Goal: Transaction & Acquisition: Purchase product/service

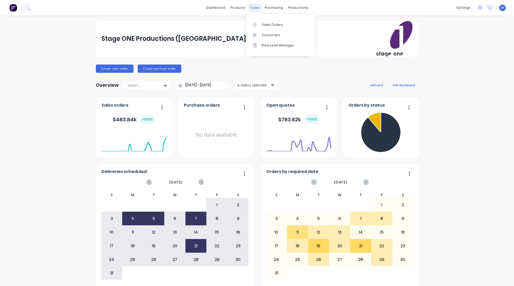
click at [250, 8] on div "sales" at bounding box center [255, 8] width 14 height 8
click at [272, 25] on div "Sales Orders" at bounding box center [272, 24] width 21 height 5
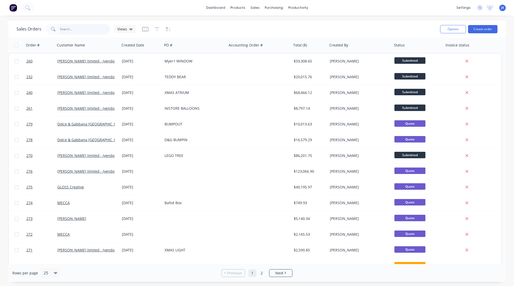
click at [69, 28] on input "text" at bounding box center [85, 29] width 50 height 10
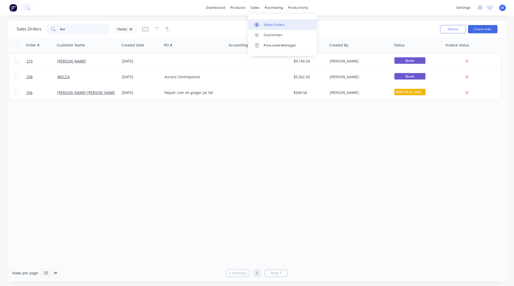
type input "Aur"
click at [261, 23] on div at bounding box center [258, 24] width 8 height 5
click at [280, 24] on div "Sales Orders" at bounding box center [274, 24] width 21 height 5
click at [237, 5] on div "products" at bounding box center [238, 8] width 20 height 8
drag, startPoint x: 207, startPoint y: 4, endPoint x: 200, endPoint y: 9, distance: 9.3
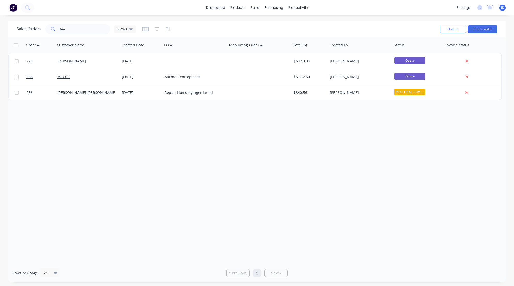
click at [201, 9] on div "dashboard products sales purchasing productivity dashboard products Product Cat…" at bounding box center [257, 7] width 514 height 15
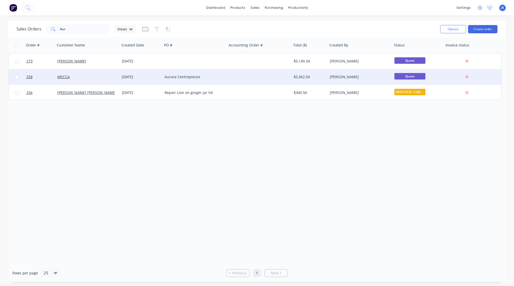
click at [246, 76] on div at bounding box center [259, 76] width 65 height 15
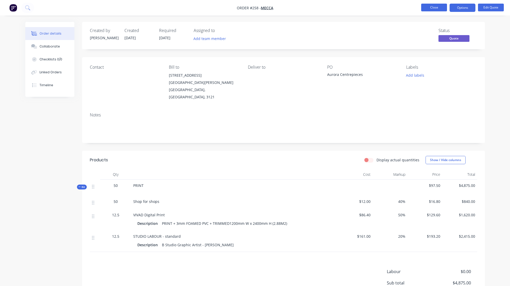
click at [438, 6] on button "Close" at bounding box center [434, 8] width 26 height 8
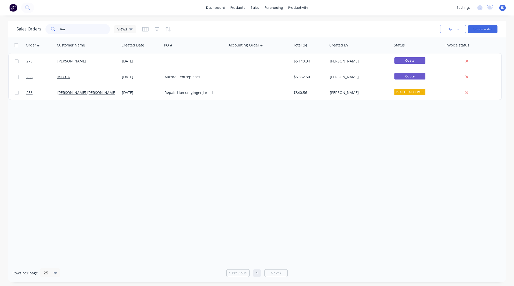
drag, startPoint x: 74, startPoint y: 29, endPoint x: 49, endPoint y: 26, distance: 25.4
click at [49, 26] on div "Aur" at bounding box center [77, 29] width 65 height 10
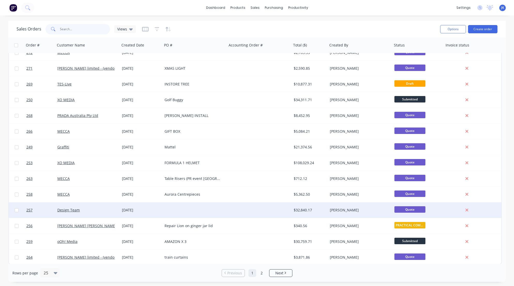
scroll to position [183, 0]
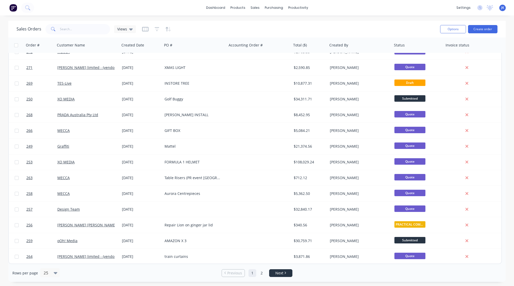
click at [280, 272] on span "Next" at bounding box center [279, 273] width 8 height 5
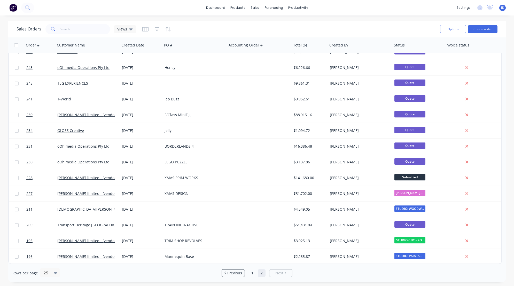
scroll to position [0, 0]
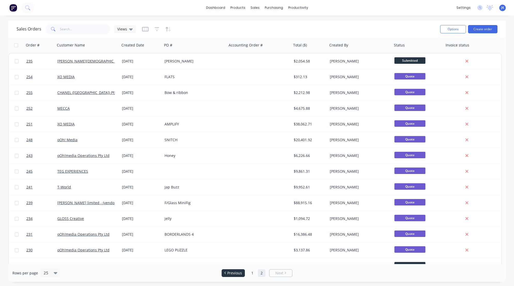
drag, startPoint x: 231, startPoint y: 271, endPoint x: 234, endPoint y: 269, distance: 3.9
click at [231, 271] on span "Previous" at bounding box center [234, 273] width 15 height 5
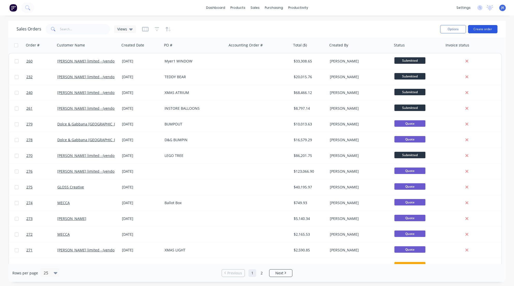
click at [481, 30] on button "Create order" at bounding box center [482, 29] width 29 height 8
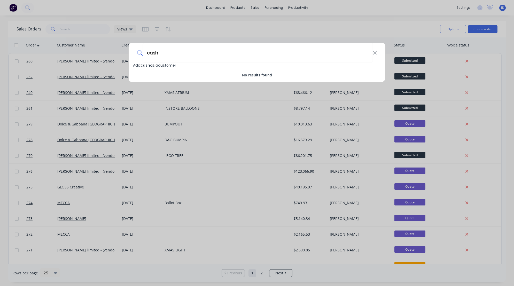
type input "cash"
click at [159, 66] on span "Add cash as a customer" at bounding box center [154, 65] width 43 height 5
select select "AU"
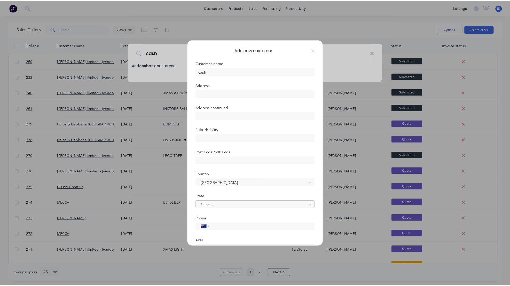
scroll to position [45, 0]
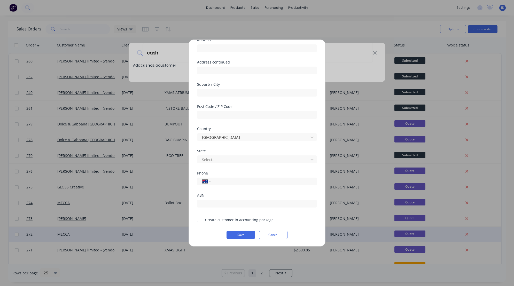
click at [236, 234] on button "Save" at bounding box center [240, 235] width 28 height 8
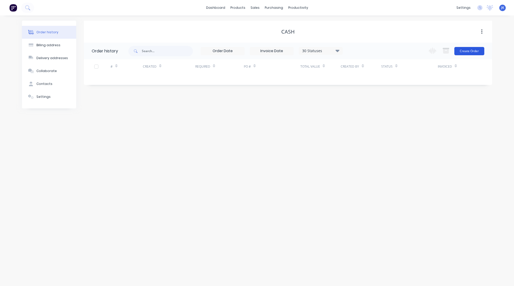
click at [463, 50] on button "Create Order" at bounding box center [469, 51] width 30 height 8
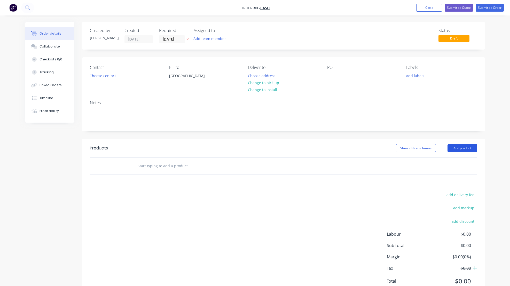
click at [458, 147] on button "Add product" at bounding box center [462, 148] width 30 height 8
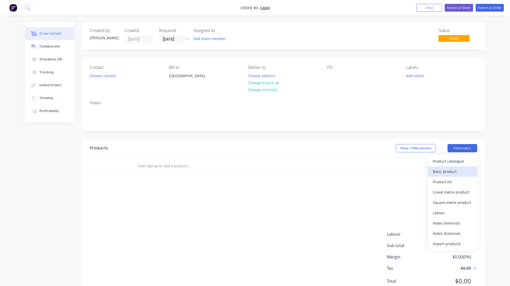
click at [442, 172] on div "Basic product" at bounding box center [453, 171] width 40 height 7
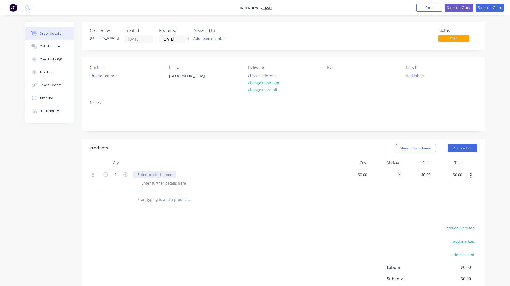
drag, startPoint x: 140, startPoint y: 175, endPoint x: 145, endPoint y: 168, distance: 8.7
click at [140, 175] on div at bounding box center [154, 174] width 43 height 7
click at [360, 175] on div "$0.00" at bounding box center [354, 179] width 32 height 23
type input "$0.00"
click at [148, 183] on div at bounding box center [163, 182] width 53 height 7
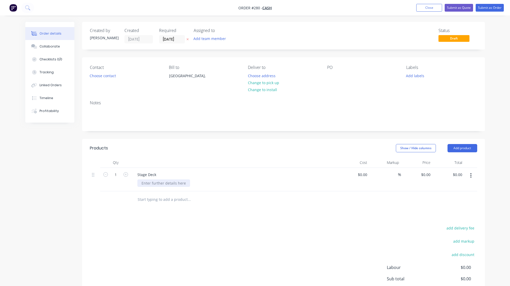
click at [151, 182] on div at bounding box center [163, 182] width 53 height 7
click at [160, 183] on div "3.6 x 1.2 x" at bounding box center [149, 182] width 25 height 7
click at [360, 174] on div "0 0" at bounding box center [354, 179] width 32 height 23
type input "$130.00"
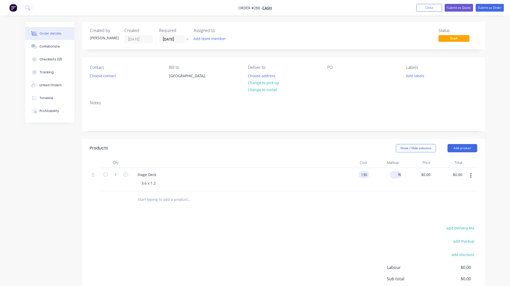
type input "$130.00"
drag, startPoint x: 397, startPoint y: 175, endPoint x: 417, endPoint y: 175, distance: 19.9
click at [397, 175] on input at bounding box center [395, 174] width 6 height 7
type input "40"
type input "$182.00"
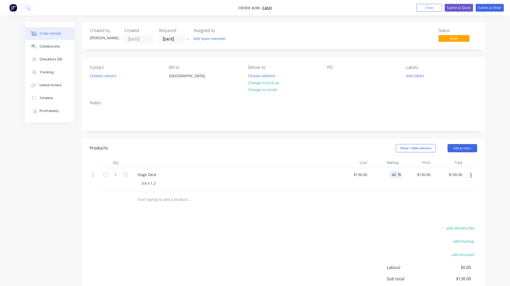
type input "$182.00"
click at [400, 187] on div "40 40 %" at bounding box center [385, 179] width 32 height 23
drag, startPoint x: 114, startPoint y: 174, endPoint x: 117, endPoint y: 174, distance: 3.4
click at [117, 174] on input "1" at bounding box center [115, 175] width 13 height 8
type input "9"
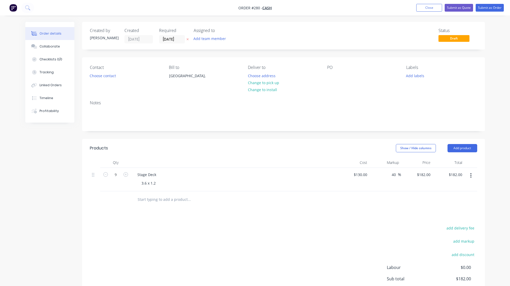
type input "$1,638.00"
click at [471, 174] on icon "button" at bounding box center [470, 176] width 1 height 6
drag, startPoint x: 402, startPoint y: 185, endPoint x: 406, endPoint y: 185, distance: 4.4
click at [402, 185] on div "$182.00 $182.00" at bounding box center [417, 179] width 32 height 23
click at [471, 174] on icon "button" at bounding box center [470, 176] width 1 height 6
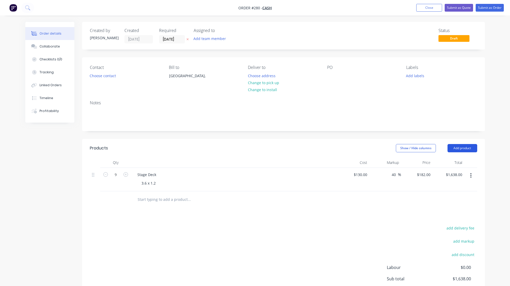
click at [463, 147] on button "Add product" at bounding box center [462, 148] width 30 height 8
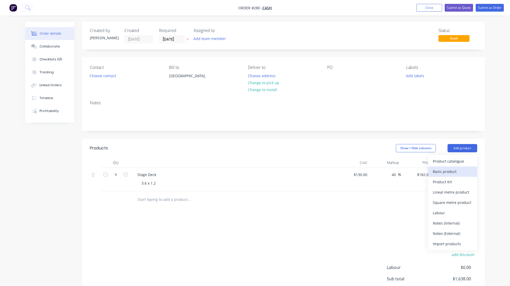
click at [441, 172] on div "Basic product" at bounding box center [453, 171] width 40 height 7
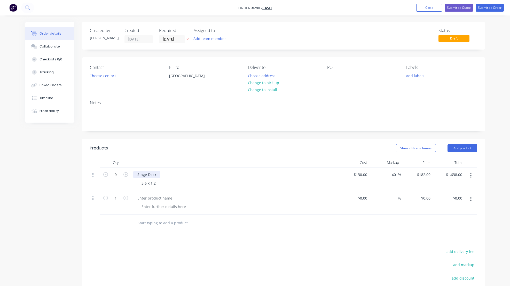
click at [157, 174] on div "Stage Deck" at bounding box center [146, 174] width 27 height 7
click at [141, 197] on div at bounding box center [154, 197] width 43 height 7
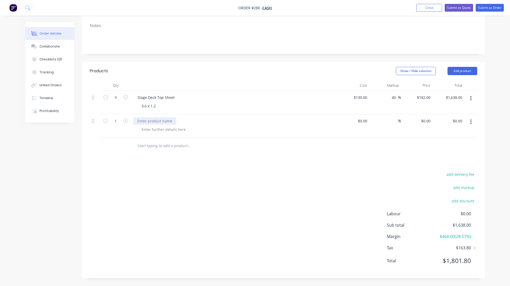
click at [144, 122] on div at bounding box center [154, 120] width 43 height 7
click at [144, 130] on div at bounding box center [163, 129] width 53 height 7
click at [154, 129] on div at bounding box center [163, 129] width 53 height 7
drag, startPoint x: 357, startPoint y: 119, endPoint x: 359, endPoint y: 121, distance: 3.3
click at [357, 120] on div "$0.00" at bounding box center [354, 125] width 32 height 23
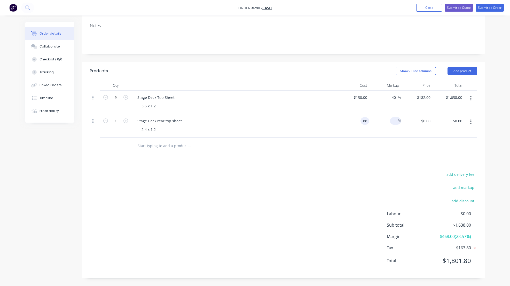
type input "$88.00"
click at [397, 121] on input at bounding box center [395, 120] width 6 height 7
type input "40"
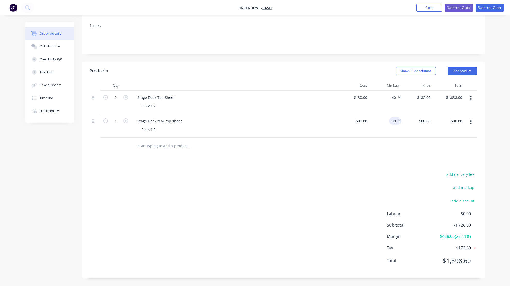
type input "$123.20"
click at [365, 136] on div "$88.00 $88.00" at bounding box center [354, 125] width 32 height 23
click at [117, 101] on input "1" at bounding box center [115, 98] width 13 height 8
type input "9"
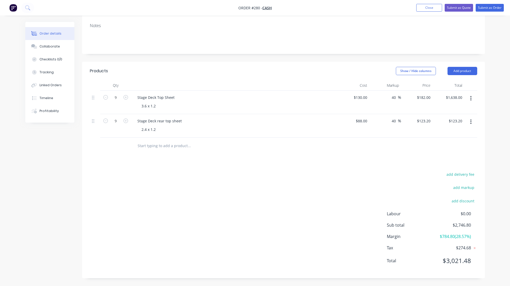
type input "$1,108.80"
click at [177, 164] on div "Products Show / Hide columns Add product Qty Cost Markup Price Total 9 Stage De…" at bounding box center [283, 170] width 403 height 217
click at [467, 69] on button "Add product" at bounding box center [462, 71] width 30 height 8
click at [445, 95] on div "Basic product" at bounding box center [453, 94] width 40 height 7
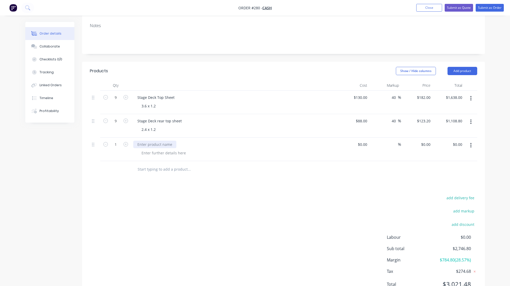
click at [144, 145] on div at bounding box center [154, 144] width 43 height 7
click at [138, 145] on div at bounding box center [154, 144] width 43 height 7
click at [139, 145] on div "stage skirt" at bounding box center [146, 144] width 26 height 7
click at [155, 156] on div "Stage skirt" at bounding box center [234, 149] width 207 height 23
click at [152, 152] on div at bounding box center [163, 152] width 53 height 7
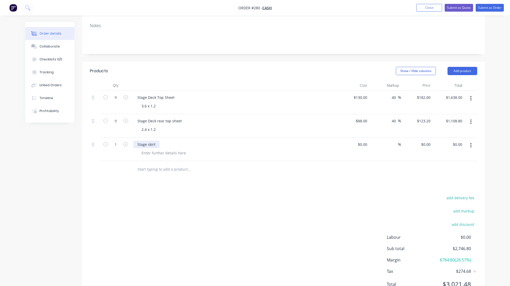
click at [147, 145] on div "Stage skirt" at bounding box center [146, 144] width 26 height 7
click at [143, 154] on div at bounding box center [163, 152] width 53 height 7
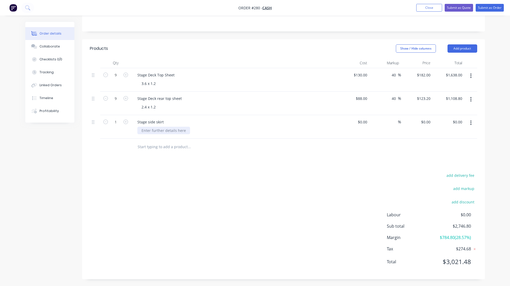
scroll to position [101, 0]
click at [161, 128] on div at bounding box center [163, 129] width 53 height 7
click at [161, 129] on div at bounding box center [163, 129] width 53 height 7
click at [204, 161] on div "Products Show / Hide columns Add product Qty Cost Markup Price Total 9 Stage De…" at bounding box center [283, 158] width 403 height 240
click at [360, 120] on div "$0.00 $0.00" at bounding box center [354, 125] width 32 height 23
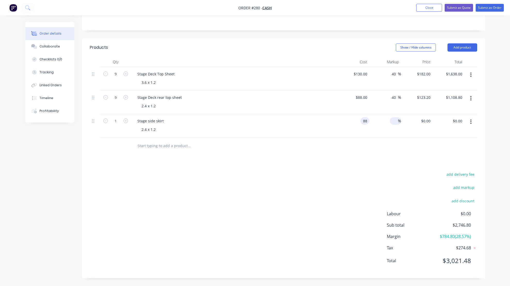
type input "$88.00"
click at [398, 120] on span "%" at bounding box center [399, 121] width 3 height 6
type input "40"
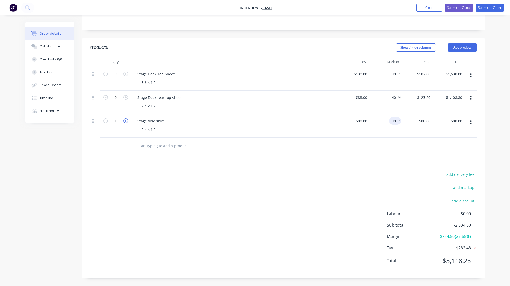
type input "$123.20"
click at [125, 120] on icon "button" at bounding box center [125, 121] width 5 height 5
type input "2"
type input "$246.40"
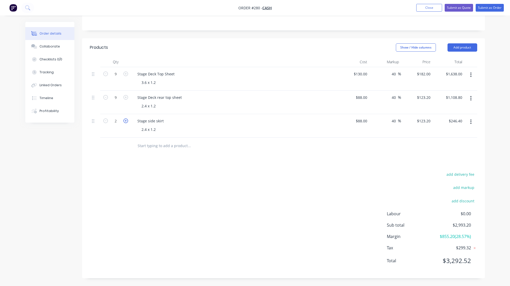
click at [125, 120] on icon "button" at bounding box center [125, 121] width 5 height 5
type input "3"
type input "$369.60"
click at [125, 120] on icon "button" at bounding box center [125, 121] width 5 height 5
type input "4"
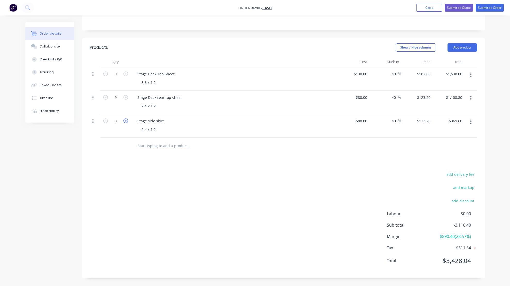
type input "$492.80"
click at [279, 159] on div "Products Show / Hide columns Add product Qty Cost Markup Price Total 9 Stage De…" at bounding box center [283, 158] width 403 height 240
click at [462, 46] on button "Add product" at bounding box center [462, 47] width 30 height 8
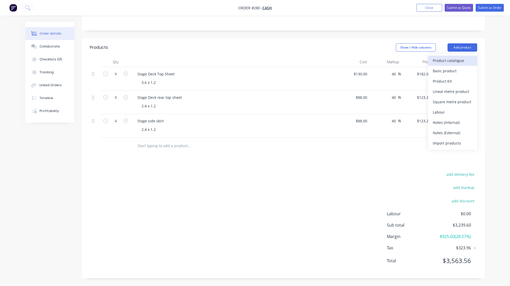
click at [448, 60] on div "Product catalogue" at bounding box center [453, 60] width 40 height 7
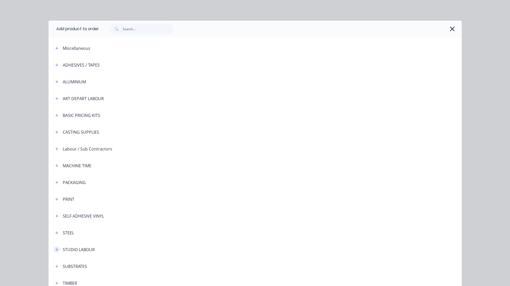
click at [56, 249] on icon "button" at bounding box center [56, 250] width 3 height 4
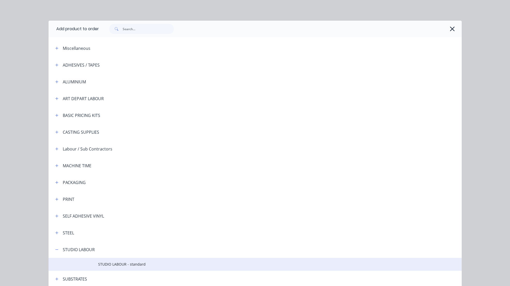
click at [132, 260] on td "STUDIO LABOUR - standard" at bounding box center [280, 264] width 364 height 13
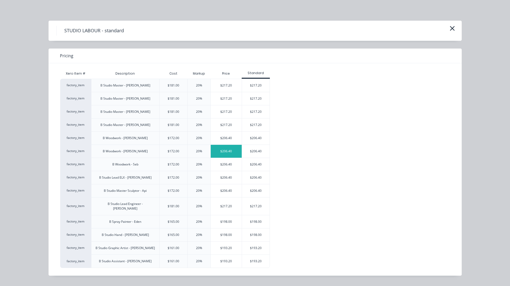
click at [231, 149] on div "$206.40" at bounding box center [226, 151] width 31 height 13
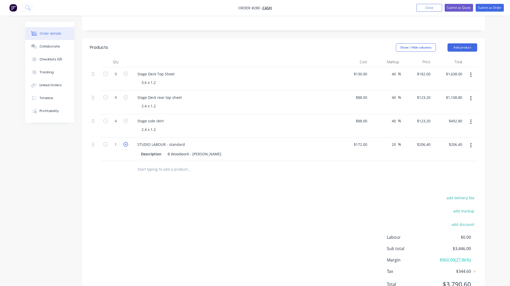
click at [127, 143] on icon "button" at bounding box center [125, 144] width 5 height 5
type input "2"
type input "$412.80"
click at [127, 143] on icon "button" at bounding box center [125, 144] width 5 height 5
type input "3"
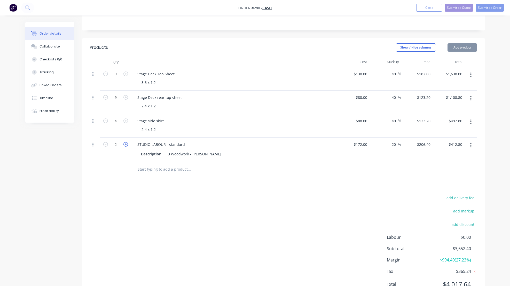
type input "$619.20"
click at [127, 143] on icon "button" at bounding box center [125, 144] width 5 height 5
type input "4"
type input "$825.60"
click at [300, 204] on div "add delivery fee add markup add discount Labour $0.00 Sub total $4,065.20 Margi…" at bounding box center [283, 244] width 387 height 100
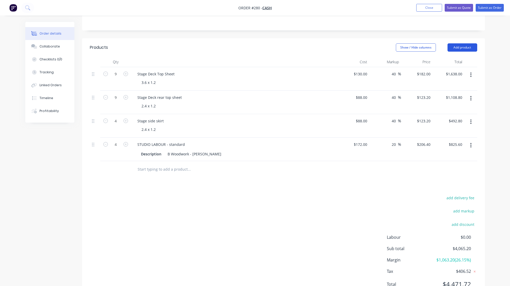
click at [466, 46] on button "Add product" at bounding box center [462, 47] width 30 height 8
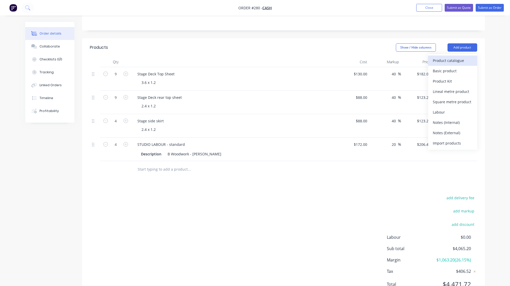
click at [448, 61] on div "Product catalogue" at bounding box center [453, 60] width 40 height 7
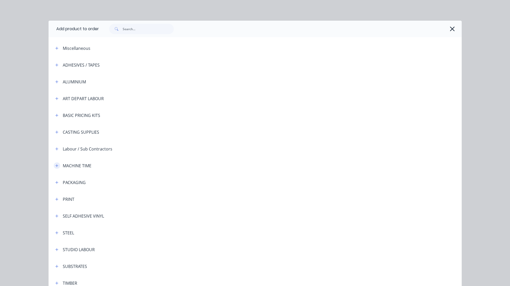
click at [55, 166] on icon "button" at bounding box center [56, 165] width 3 height 3
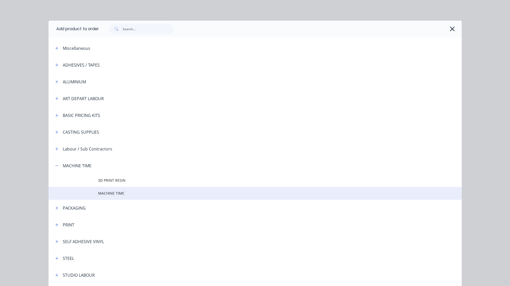
click at [115, 193] on span "MACHINE TIME" at bounding box center [243, 193] width 291 height 5
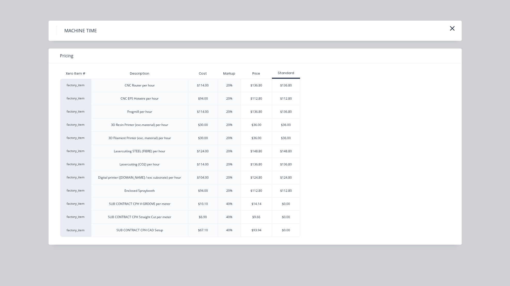
click at [262, 84] on div "$136.80" at bounding box center [256, 85] width 31 height 13
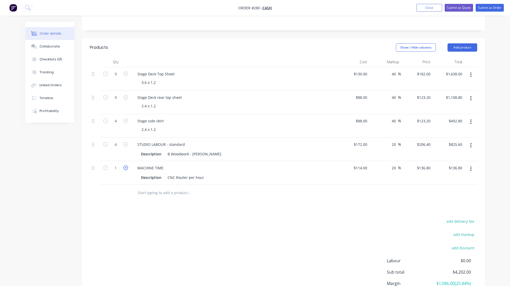
click at [125, 168] on icon "button" at bounding box center [125, 167] width 5 height 5
type input "2"
type input "$273.60"
click at [243, 221] on div "add delivery fee add markup add discount Labour $0.00 Sub total $4,338.80 Margi…" at bounding box center [283, 268] width 387 height 100
click at [468, 45] on button "Add product" at bounding box center [462, 47] width 30 height 8
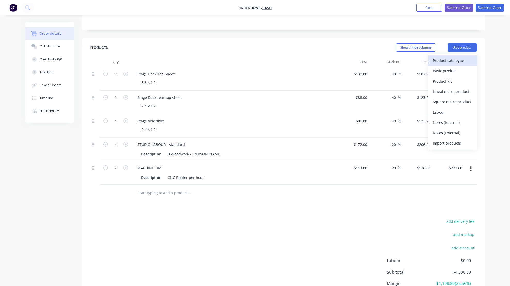
click at [444, 61] on div "Product catalogue" at bounding box center [453, 60] width 40 height 7
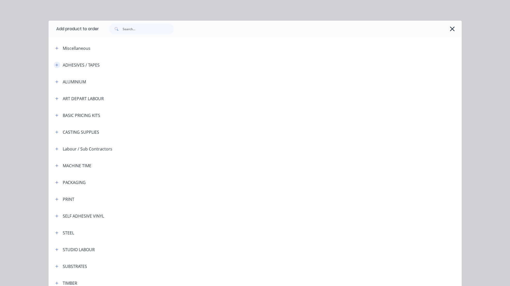
click at [55, 64] on icon "button" at bounding box center [56, 65] width 3 height 4
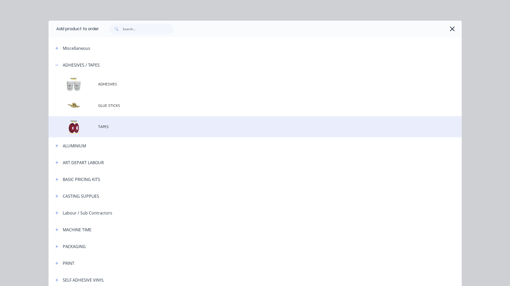
click at [98, 127] on span "TAPES" at bounding box center [243, 126] width 291 height 5
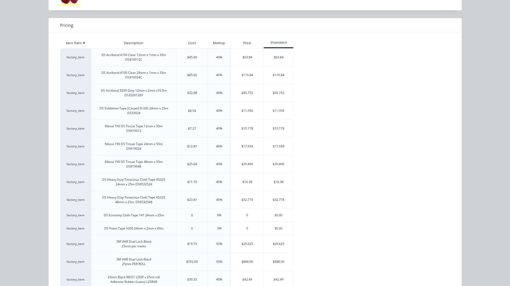
scroll to position [44, 0]
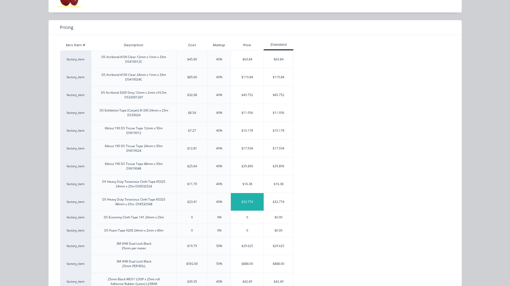
click at [243, 204] on div "$32.774" at bounding box center [247, 202] width 33 height 18
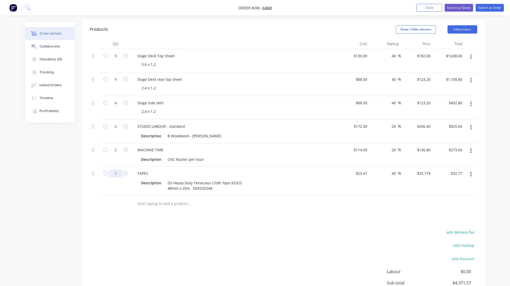
click at [117, 60] on input "1" at bounding box center [115, 56] width 13 height 8
click at [117, 60] on input "6" at bounding box center [115, 56] width 13 height 8
type input "8"
type input "$262.19"
click at [223, 226] on div "Products Show / Hide columns Add product Qty Cost Markup Price Total 9 Stage De…" at bounding box center [283, 178] width 403 height 316
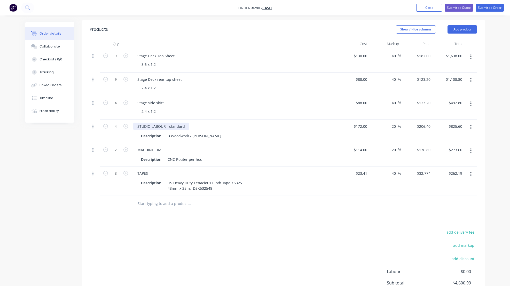
click at [185, 127] on div "STUDIO LABOUR - standard" at bounding box center [161, 126] width 56 height 7
click at [164, 151] on div "MACHINE TIME" at bounding box center [150, 149] width 34 height 7
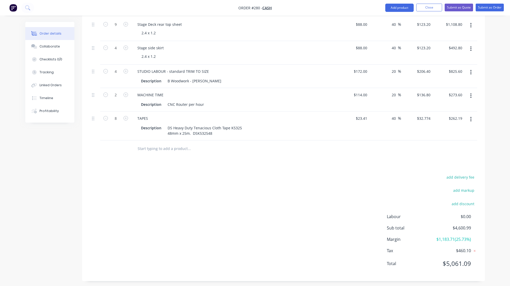
scroll to position [177, 0]
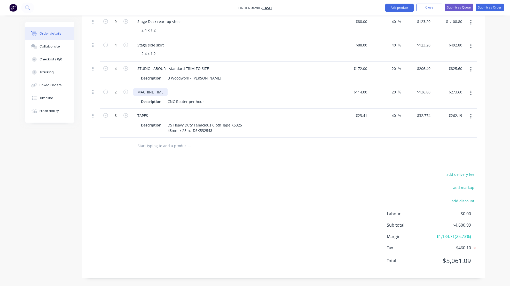
click at [163, 89] on div "MACHINE TIME" at bounding box center [150, 91] width 34 height 7
click at [163, 94] on div "MACHINE TIME" at bounding box center [150, 91] width 34 height 7
click at [252, 184] on div "add delivery fee add markup add discount Labour $0.00 Sub total $4,600.99 Margi…" at bounding box center [283, 221] width 387 height 100
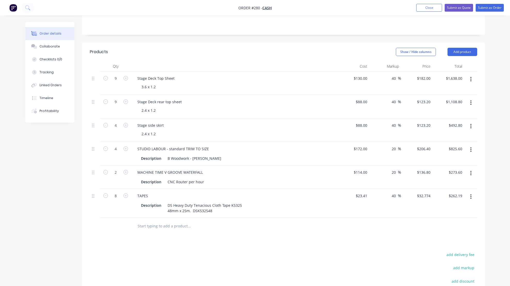
scroll to position [97, 0]
click at [126, 171] on icon "button" at bounding box center [125, 171] width 5 height 5
type input "3"
type input "$410.40"
click at [465, 50] on button "Add product" at bounding box center [462, 51] width 30 height 8
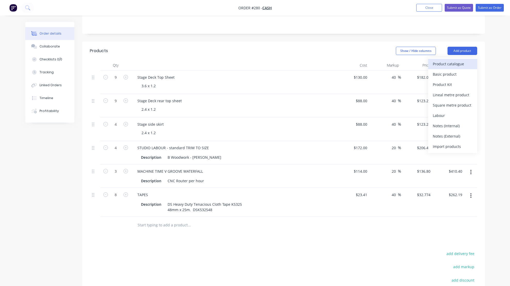
click at [448, 64] on div "Product catalogue" at bounding box center [453, 63] width 40 height 7
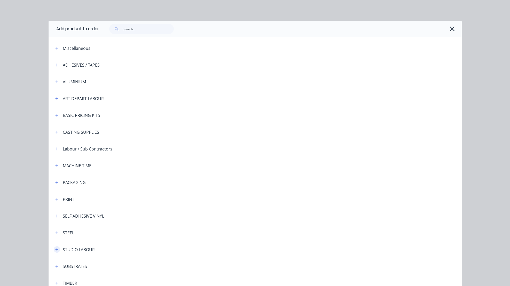
click at [56, 249] on icon "button" at bounding box center [56, 250] width 3 height 4
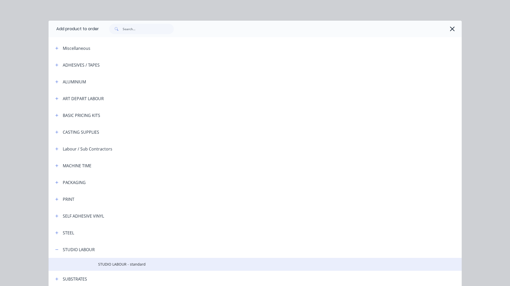
click at [122, 264] on span "STUDIO LABOUR - standard" at bounding box center [243, 264] width 291 height 5
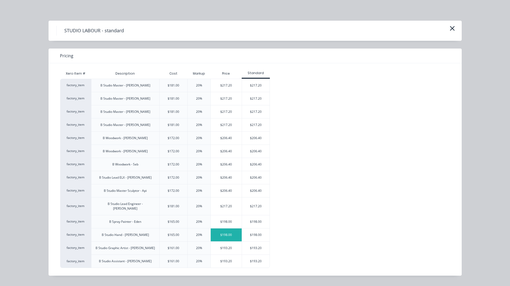
click at [225, 231] on div "$198.00" at bounding box center [226, 234] width 31 height 13
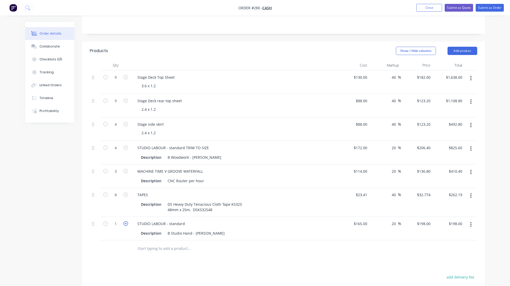
click at [126, 223] on icon "button" at bounding box center [125, 223] width 5 height 5
type input "2"
type input "$396.00"
click at [126, 223] on icon "button" at bounding box center [125, 223] width 5 height 5
type input "3"
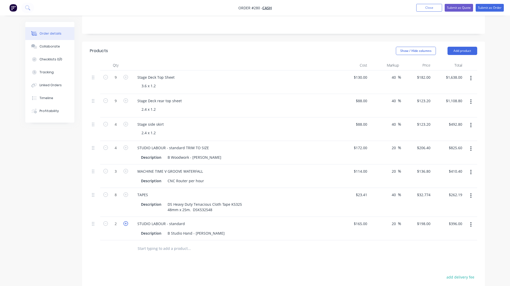
type input "$594.00"
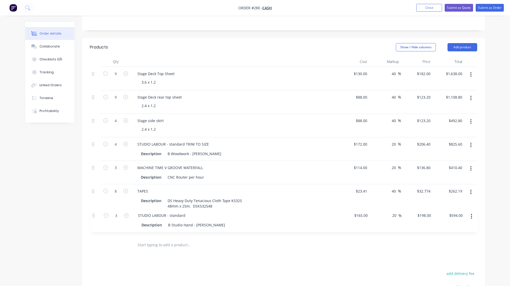
scroll to position [102, 0]
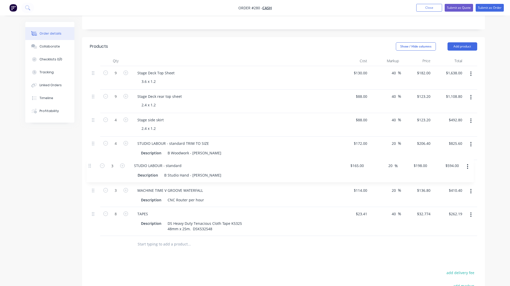
drag, startPoint x: 92, startPoint y: 223, endPoint x: 89, endPoint y: 164, distance: 59.0
click at [89, 164] on div "Qty Cost Markup Price Total 9 Stage Deck Top Sheet 3.6 x 1.2 $130.00 $130.00 40…" at bounding box center [283, 154] width 403 height 197
click at [461, 45] on button "Add product" at bounding box center [462, 46] width 30 height 8
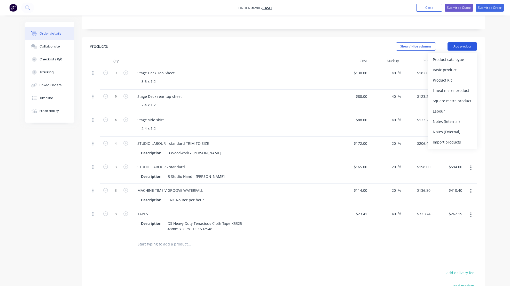
click at [464, 45] on button "Add product" at bounding box center [462, 46] width 30 height 8
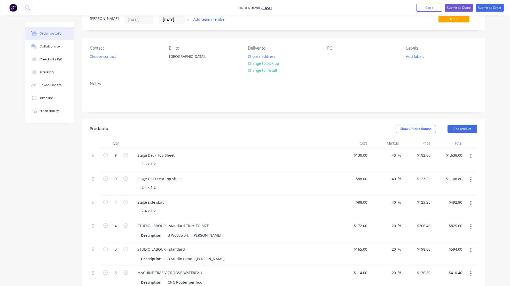
scroll to position [0, 0]
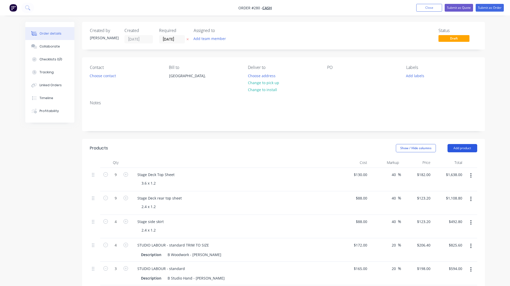
click at [457, 148] on button "Add product" at bounding box center [462, 148] width 30 height 8
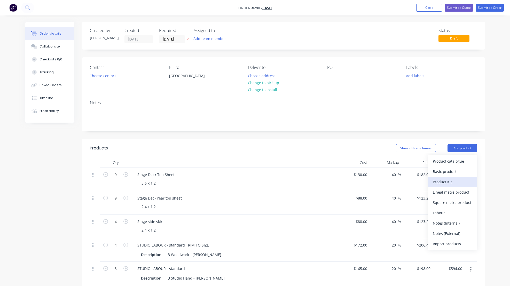
click at [441, 181] on div "Product Kit" at bounding box center [453, 181] width 40 height 7
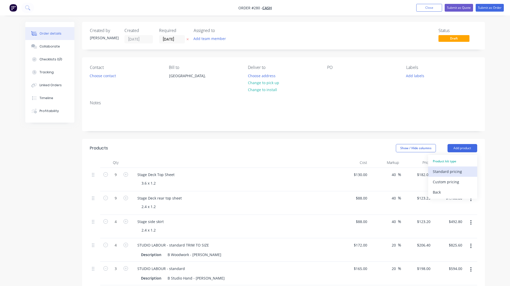
click at [445, 172] on div "Standard pricing" at bounding box center [453, 171] width 40 height 7
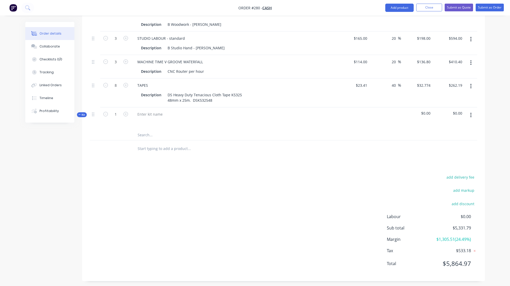
scroll to position [233, 0]
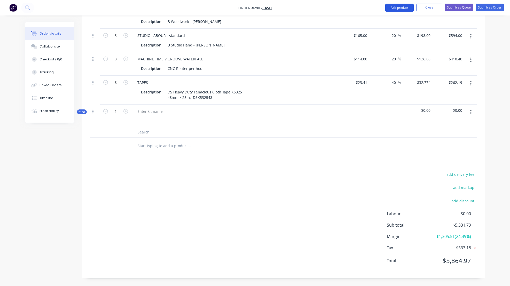
click at [403, 7] on button "Add product" at bounding box center [399, 8] width 28 height 8
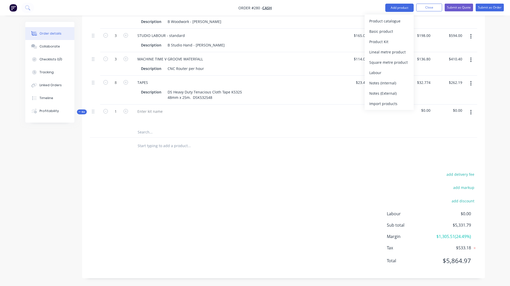
click at [390, 129] on div at bounding box center [283, 132] width 387 height 11
click at [471, 112] on icon "button" at bounding box center [470, 112] width 1 height 6
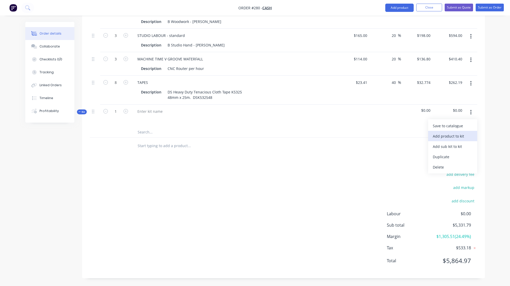
click at [454, 135] on div "Add product to kit" at bounding box center [453, 135] width 40 height 7
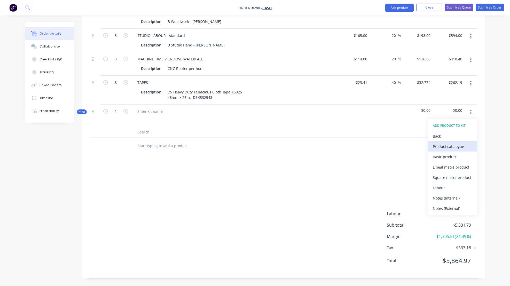
click at [448, 146] on div "Product catalogue" at bounding box center [453, 146] width 40 height 7
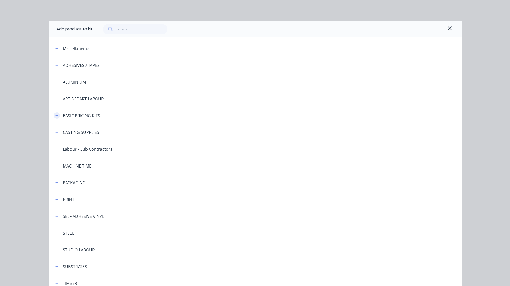
click at [55, 115] on icon "button" at bounding box center [56, 116] width 3 height 4
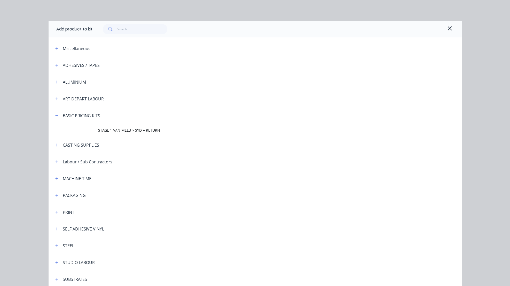
click at [155, 152] on header "CASTING SUPPLIES" at bounding box center [255, 145] width 413 height 17
click at [448, 27] on icon "button" at bounding box center [450, 28] width 4 height 4
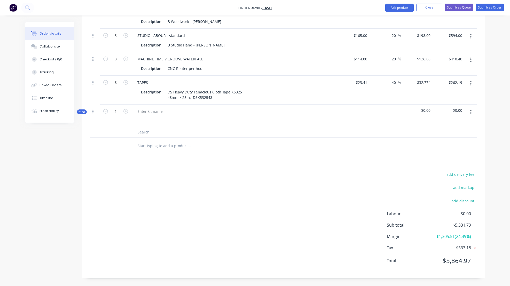
click at [471, 111] on icon "button" at bounding box center [470, 112] width 1 height 6
click at [438, 166] on div "Delete" at bounding box center [453, 166] width 40 height 7
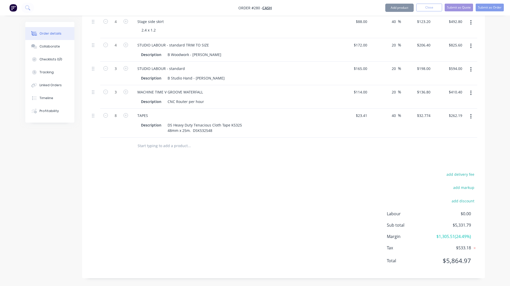
scroll to position [200, 0]
click at [400, 8] on button "Add product" at bounding box center [399, 8] width 28 height 8
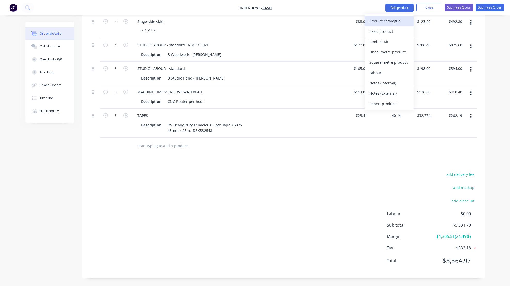
click at [381, 22] on div "Product catalogue" at bounding box center [389, 20] width 40 height 7
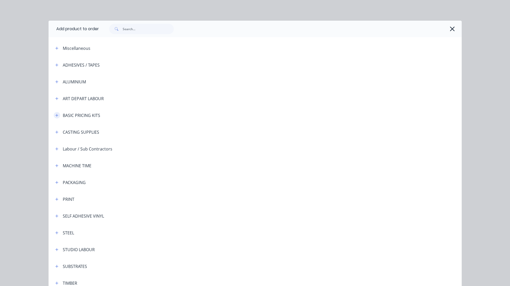
click at [56, 115] on icon "button" at bounding box center [56, 116] width 3 height 4
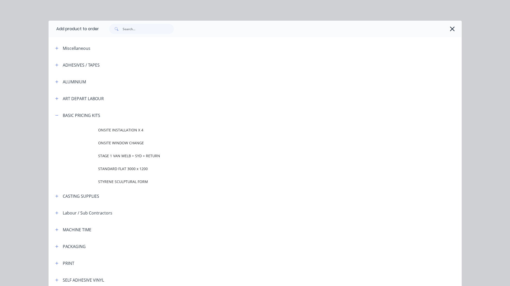
click at [115, 129] on span "ONSITE INSTALLATION X 4" at bounding box center [243, 129] width 291 height 5
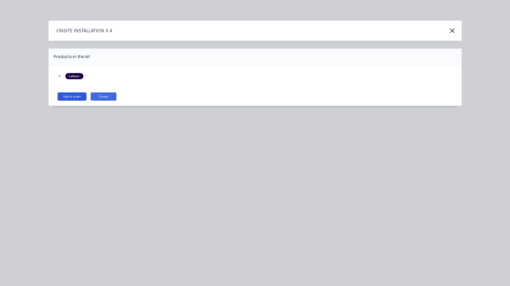
click at [68, 96] on button "Add to order" at bounding box center [72, 96] width 29 height 8
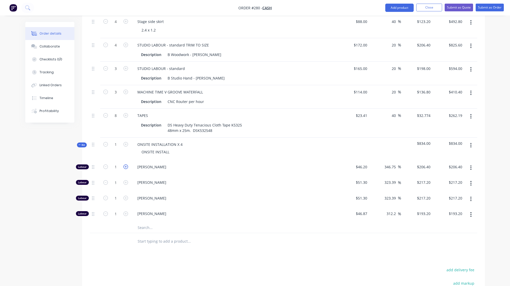
click at [127, 166] on icon "button" at bounding box center [125, 166] width 5 height 5
type input "2"
type input "$412.80"
click at [126, 183] on icon "button" at bounding box center [125, 182] width 5 height 5
type input "2"
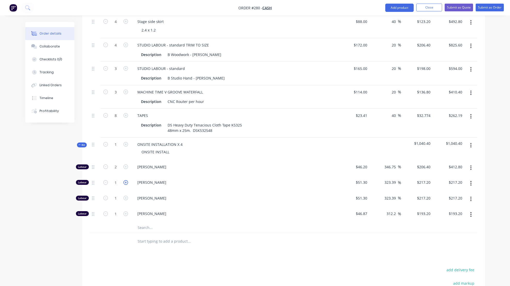
type input "$434.40"
click at [126, 183] on icon "button" at bounding box center [125, 182] width 5 height 5
type input "3"
type input "$651.60"
click at [106, 183] on icon "button" at bounding box center [105, 182] width 5 height 5
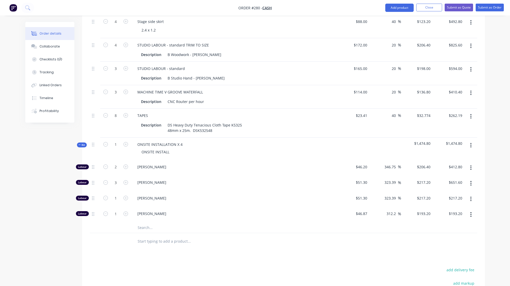
type input "2"
type input "$434.40"
click at [125, 198] on icon "button" at bounding box center [125, 198] width 5 height 5
type input "2"
type input "$434.40"
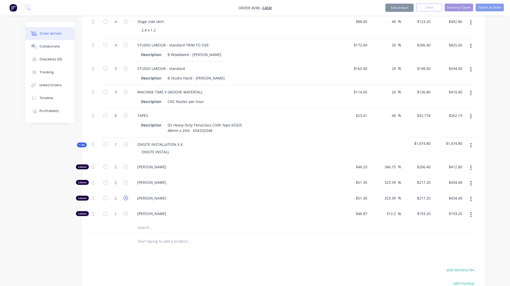
click at [126, 198] on icon "button" at bounding box center [125, 198] width 5 height 5
type input "3"
type input "$651.60"
click at [105, 198] on icon "button" at bounding box center [105, 198] width 5 height 5
type input "2"
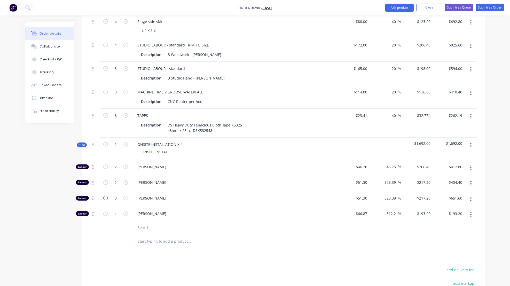
type input "$434.40"
click at [126, 213] on icon "button" at bounding box center [125, 213] width 5 height 5
type input "2"
type input "$386.40"
click at [127, 213] on icon "button" at bounding box center [125, 213] width 5 height 5
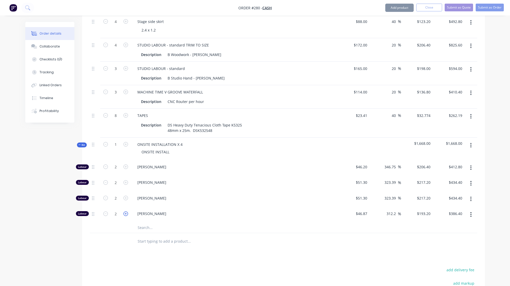
type input "3"
type input "$579.60"
click at [105, 214] on icon "button" at bounding box center [105, 213] width 5 height 5
type input "2"
type input "$386.40"
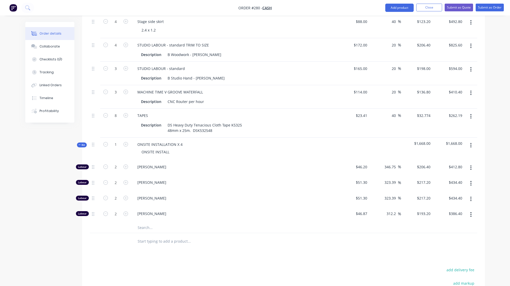
click at [255, 241] on div at bounding box center [210, 241] width 155 height 10
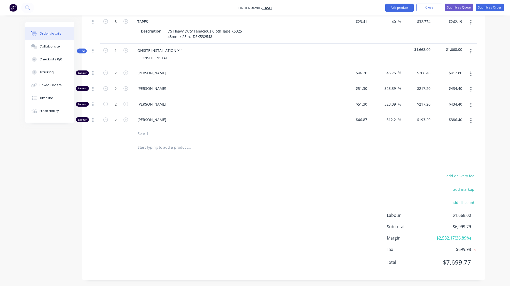
scroll to position [296, 0]
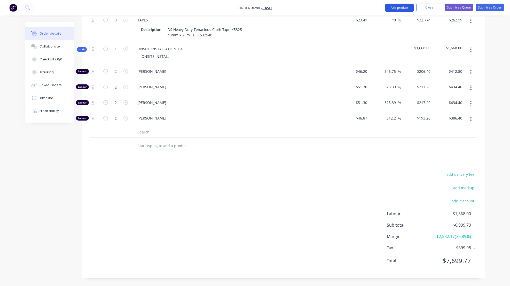
click at [396, 6] on button "Add product" at bounding box center [399, 8] width 28 height 8
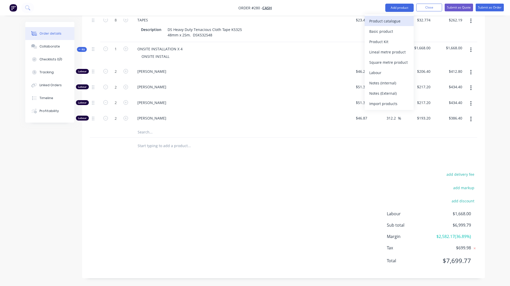
click at [383, 21] on div "Product catalogue" at bounding box center [389, 20] width 40 height 7
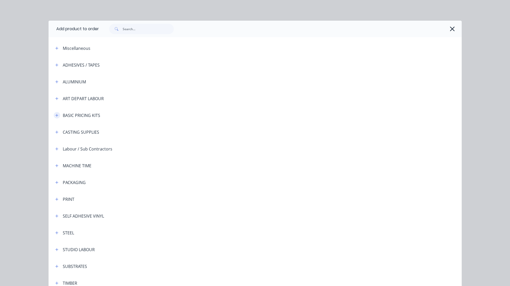
click at [55, 115] on icon "button" at bounding box center [56, 116] width 3 height 4
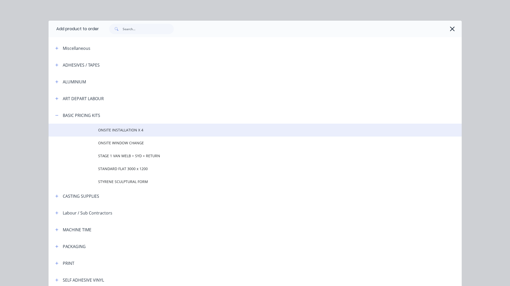
click at [112, 130] on span "ONSITE INSTALLATION X 4" at bounding box center [243, 129] width 291 height 5
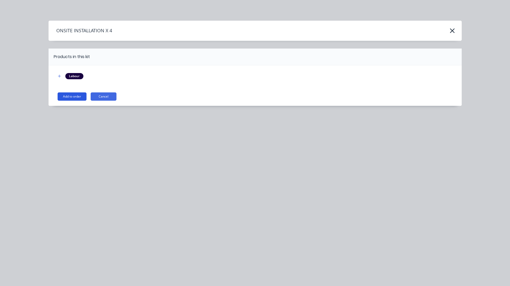
click at [75, 97] on button "Add to order" at bounding box center [72, 96] width 29 height 8
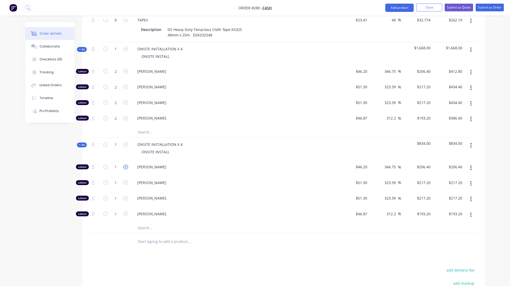
click at [125, 166] on icon "button" at bounding box center [125, 167] width 5 height 5
type input "2"
type input "$412.80"
drag, startPoint x: 126, startPoint y: 181, endPoint x: 129, endPoint y: 187, distance: 6.2
click at [126, 182] on icon "button" at bounding box center [125, 182] width 5 height 5
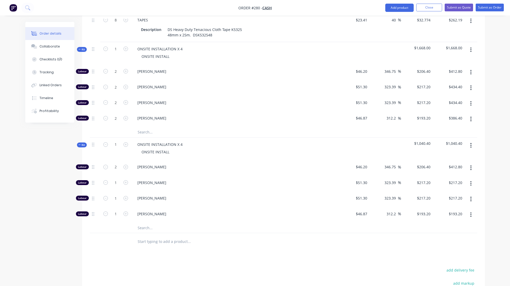
type input "2"
type input "$434.40"
click at [472, 199] on button "button" at bounding box center [471, 198] width 12 height 9
click at [446, 232] on div "Delete" at bounding box center [453, 233] width 40 height 7
click at [470, 199] on icon "button" at bounding box center [470, 199] width 1 height 6
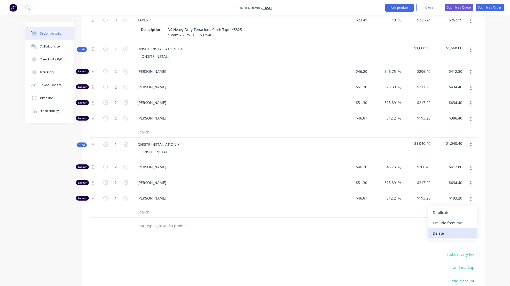
click at [443, 233] on div "Delete" at bounding box center [453, 233] width 40 height 7
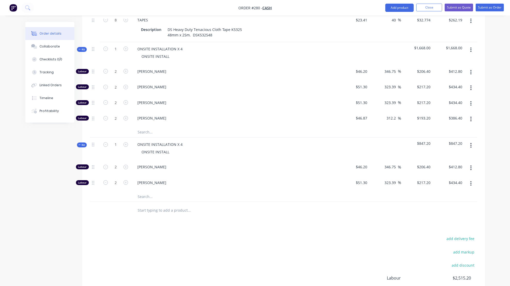
click at [358, 223] on div "Products Show / Hide columns Add product Qty Cost Markup Price Total 9 Stage De…" at bounding box center [283, 93] width 403 height 500
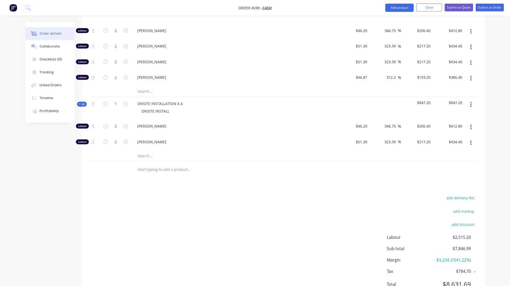
scroll to position [360, 0]
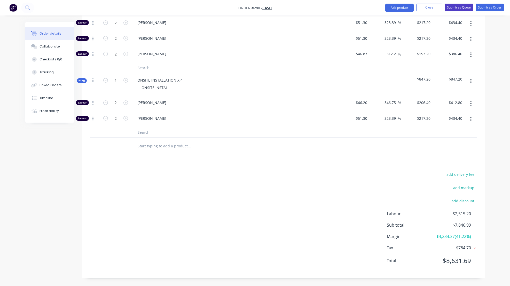
click at [450, 6] on button "Submit as Quote" at bounding box center [459, 8] width 28 height 8
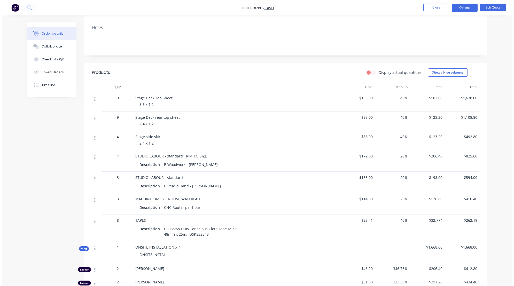
scroll to position [0, 0]
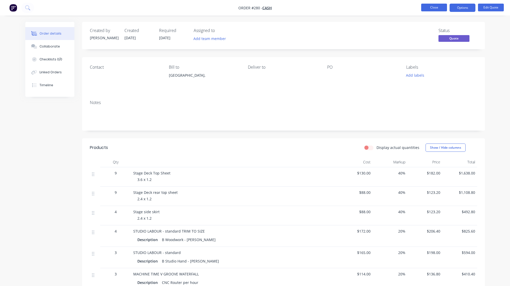
click at [436, 8] on button "Close" at bounding box center [434, 8] width 26 height 8
